Goal: Task Accomplishment & Management: Manage account settings

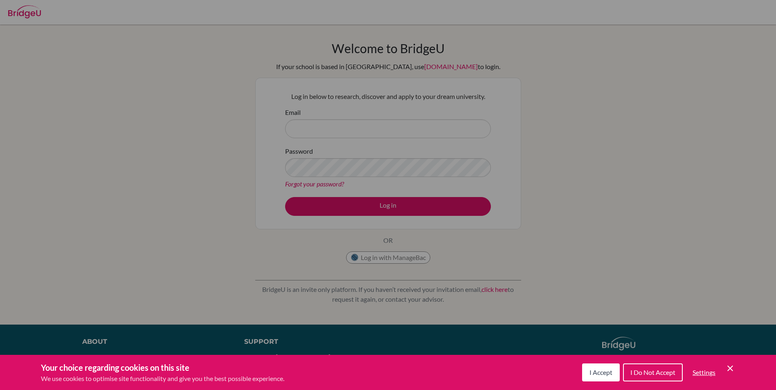
click at [303, 120] on div "Cookie Preferences" at bounding box center [388, 195] width 776 height 390
click at [304, 127] on div "Cookie Preferences" at bounding box center [388, 195] width 776 height 390
click at [590, 380] on button "I Accept" at bounding box center [601, 373] width 38 height 18
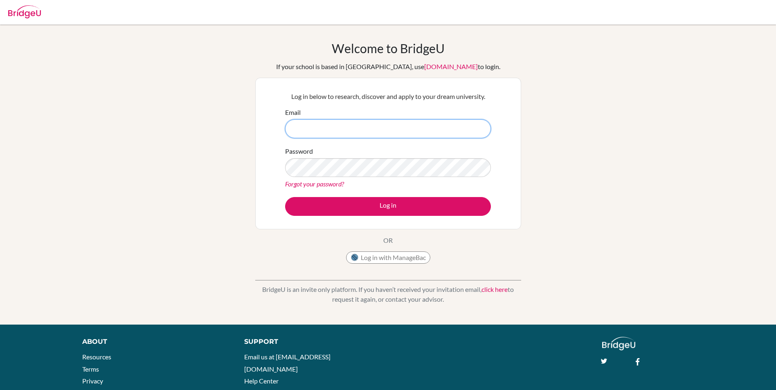
click at [414, 125] on input "Email" at bounding box center [388, 128] width 206 height 19
type input "arnav6621@vivekhighschool.onmicrosoft.com"
click at [317, 184] on link "Forgot your password?" at bounding box center [314, 184] width 59 height 8
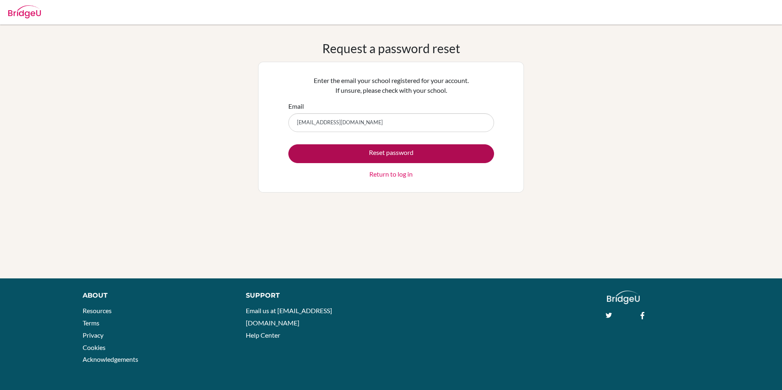
type input "arnav6621@vivekhighschool.onmicrosoft.com"
click at [346, 152] on button "Reset password" at bounding box center [391, 153] width 206 height 19
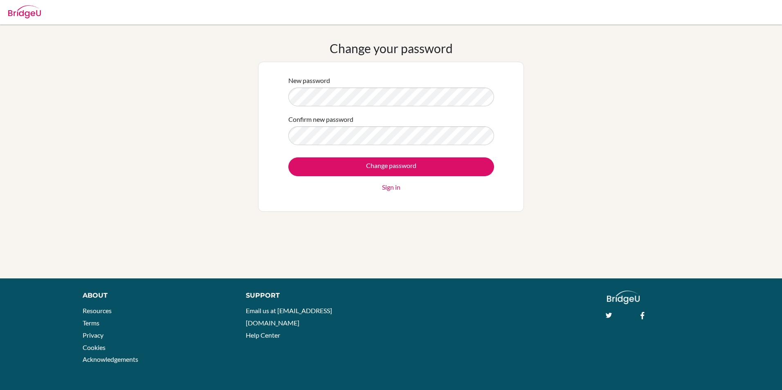
click at [207, 95] on div "Change your password New password Confirm new password Change password Sign in" at bounding box center [391, 151] width 782 height 221
click at [307, 127] on div "Confirm new password" at bounding box center [391, 130] width 206 height 31
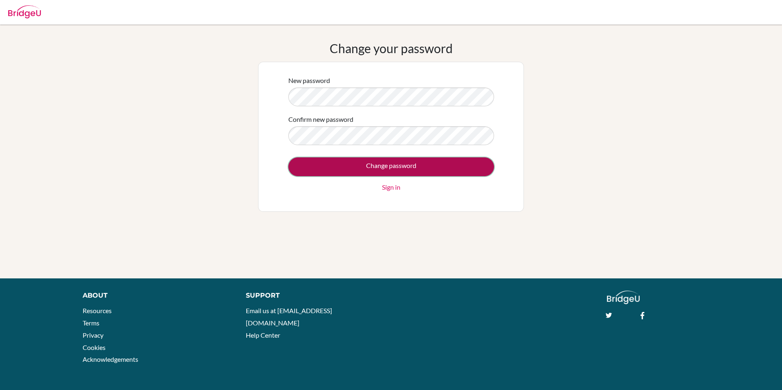
click at [445, 168] on input "Change password" at bounding box center [391, 166] width 206 height 19
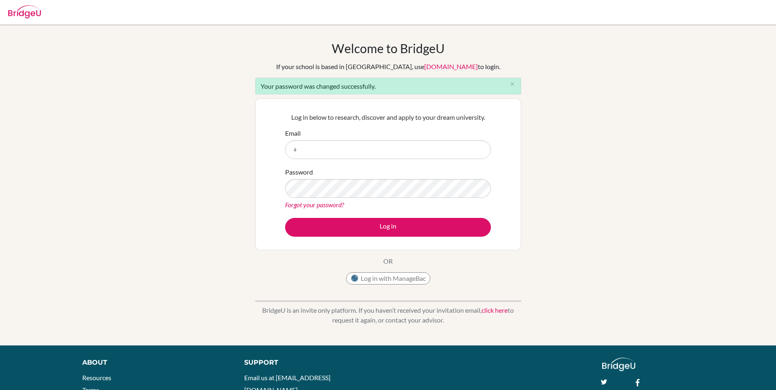
click at [285, 218] on button "Log in" at bounding box center [388, 227] width 206 height 19
type input "[EMAIL_ADDRESS][DOMAIN_NAME]"
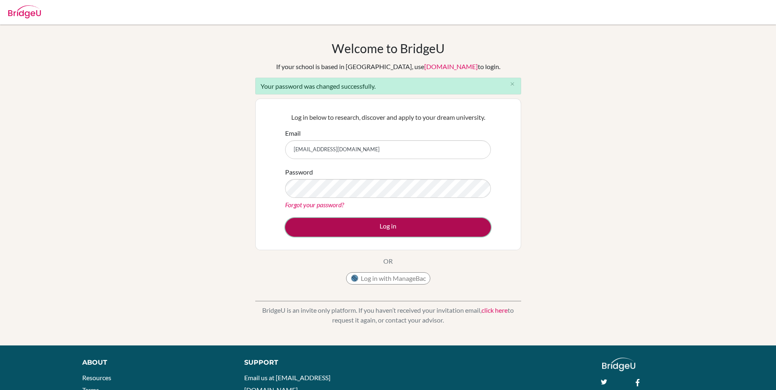
click at [398, 227] on button "Log in" at bounding box center [388, 227] width 206 height 19
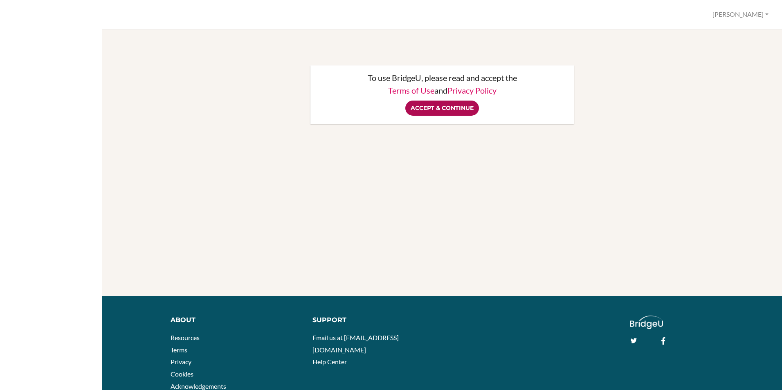
click at [426, 109] on input "Accept & Continue" at bounding box center [442, 108] width 74 height 15
